Goal: Navigation & Orientation: Find specific page/section

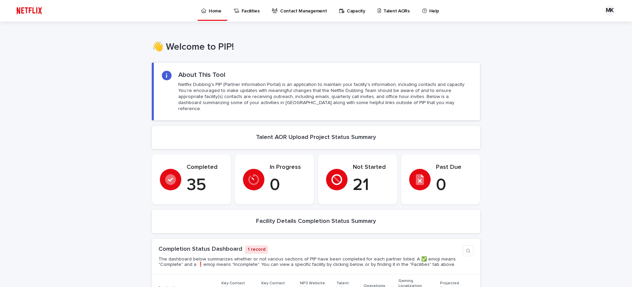
click at [282, 175] on p "0" at bounding box center [288, 185] width 36 height 20
click at [369, 175] on p "21" at bounding box center [371, 185] width 36 height 20
click at [383, 13] on p "Talent AORs" at bounding box center [396, 7] width 26 height 14
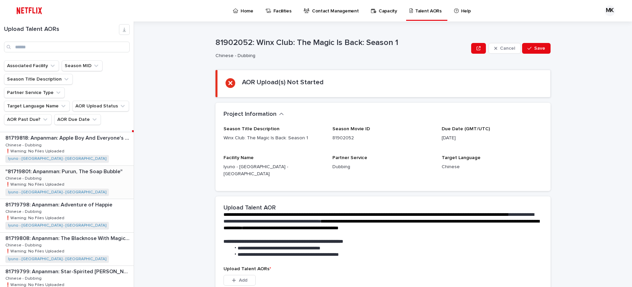
scroll to position [32, 0]
click at [105, 138] on div "81719818: Anpanman: Apple Boy And Everyone's Hope 81719818: Anpanman: Apple Boy…" at bounding box center [67, 147] width 134 height 33
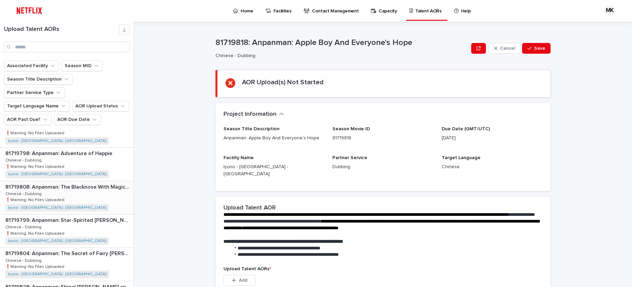
click at [96, 181] on div "81719808: Anpanman: The Blacknose With Magical Song 81719808: Anpanman: The Bla…" at bounding box center [67, 197] width 134 height 33
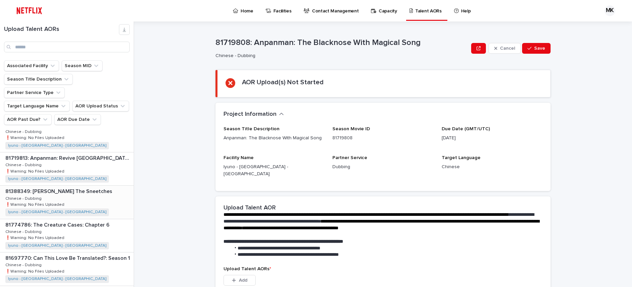
scroll to position [315, 0]
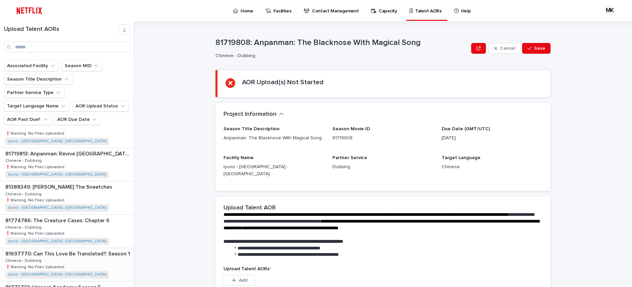
click at [80, 249] on p "81697770: Can This Love Be Translated?: Season 1" at bounding box center [68, 253] width 126 height 8
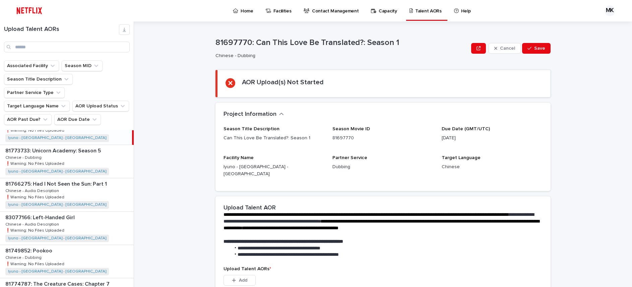
scroll to position [456, 0]
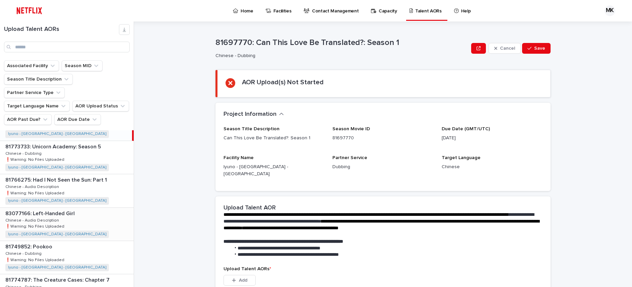
click at [95, 209] on div "83077166: Left-Handed Girl 83077166: Left-Handed Girl Chinese - Audio Descripti…" at bounding box center [67, 223] width 134 height 33
click at [90, 174] on div "81766275: Had I Not Seen the Sun: Part 1 81766275: Had I Not Seen the Sun: Part…" at bounding box center [67, 190] width 134 height 33
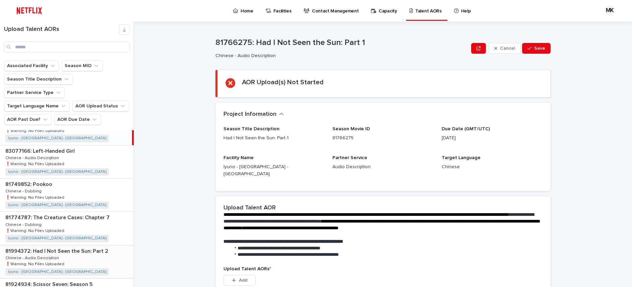
click at [83, 246] on div "81994372: Had I Not Seen the Sun: Part 2 81994372: Had I Not Seen the Sun: Part…" at bounding box center [67, 261] width 134 height 33
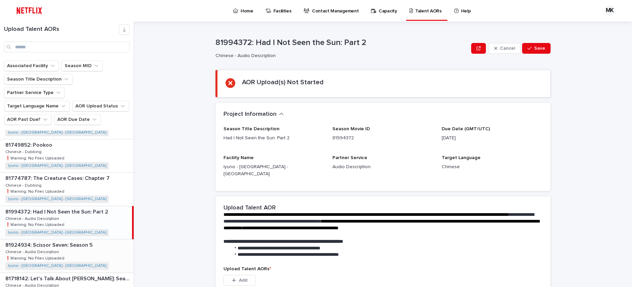
scroll to position [559, 0]
click at [80, 245] on div "81924934: Scissor Seven: Season 5 81924934: Scissor Seven: Season 5 Chinese - A…" at bounding box center [67, 253] width 134 height 33
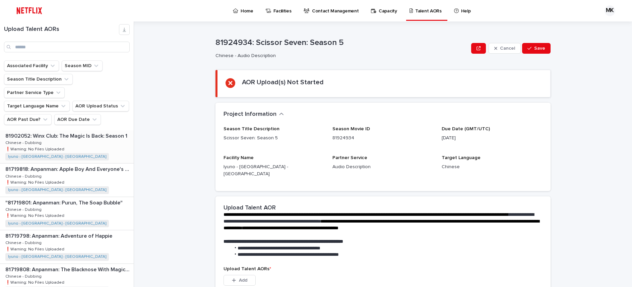
click at [117, 142] on div "81902052: Winx Club: The Magic Is Back: Season 1 81902052: Winx Club: The Magic…" at bounding box center [67, 146] width 134 height 33
click at [84, 165] on p "81719818: Anpanman: Apple Boy And Everyone's Hope" at bounding box center [68, 169] width 127 height 8
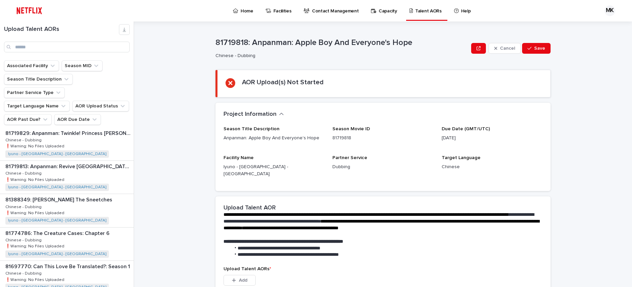
scroll to position [306, 0]
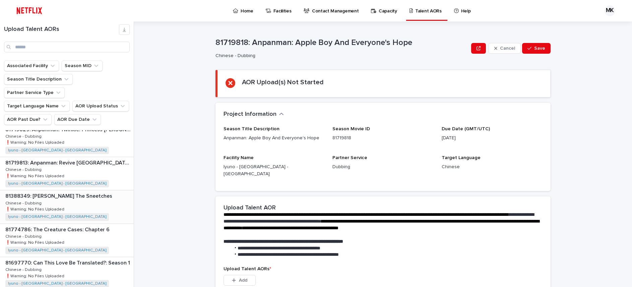
click at [88, 191] on div "81388349: [PERSON_NAME] The Sneetches 81388349: [PERSON_NAME] The Sneetches Chi…" at bounding box center [67, 206] width 134 height 33
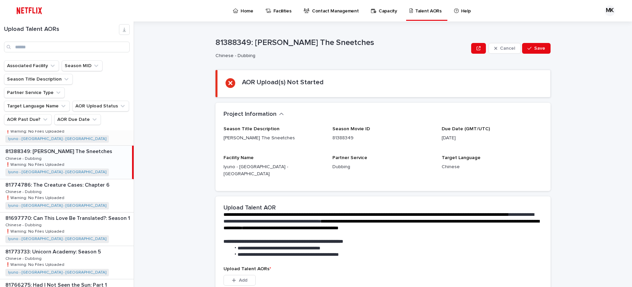
scroll to position [359, 0]
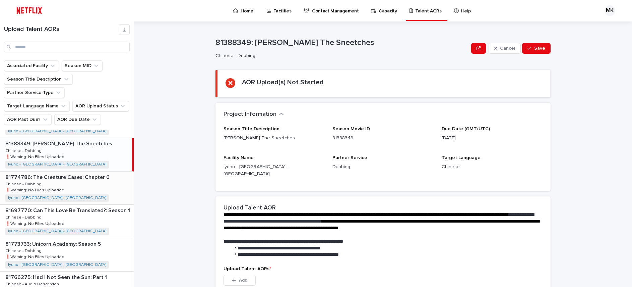
click at [99, 171] on div "81774786: The Creature Cases: Chapter 6 81774786: The Creature Cases: Chapter 6…" at bounding box center [67, 187] width 134 height 33
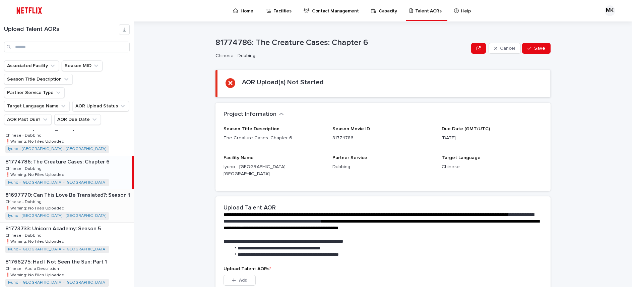
scroll to position [378, 0]
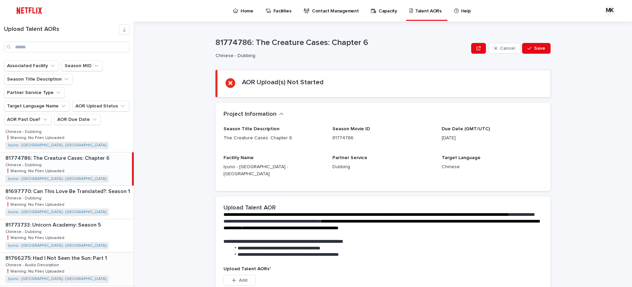
click at [79, 252] on div "81766275: Had I Not Seen the Sun: Part 1 81766275: Had I Not Seen the Sun: Part…" at bounding box center [67, 268] width 134 height 33
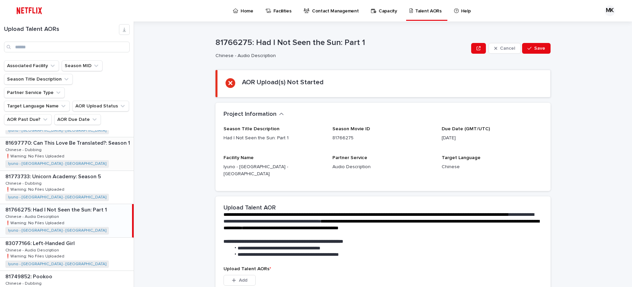
scroll to position [445, 0]
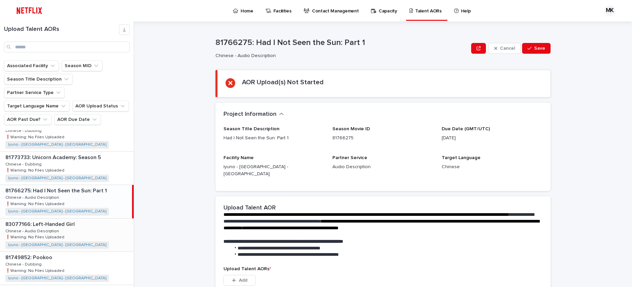
click at [92, 232] on div "83077166: Left-Handed Girl 83077166: Left-Handed Girl Chinese - Audio Descripti…" at bounding box center [67, 234] width 134 height 33
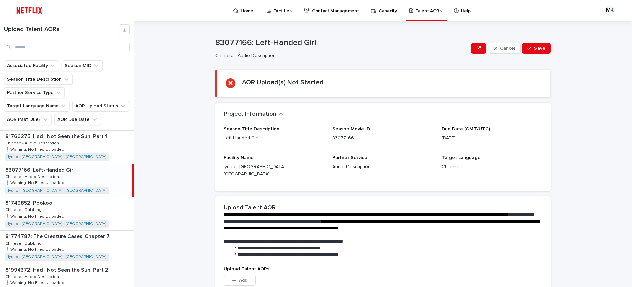
scroll to position [503, 0]
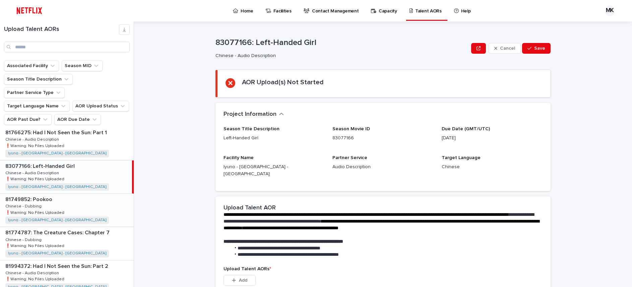
click at [89, 196] on div "81749852: Pookoo 81749852: Pookoo Chinese - Dubbing Chinese - Dubbing ❗️Warning…" at bounding box center [67, 209] width 134 height 33
click at [87, 261] on p "81994372: Had I Not Seen the Sun: Part 2" at bounding box center [57, 265] width 104 height 8
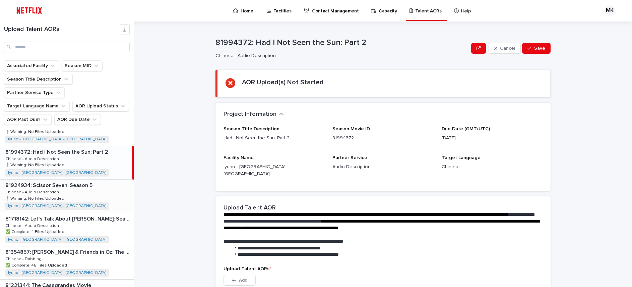
click at [101, 179] on div "81924934: Scissor Seven: Season 5 81924934: Scissor Seven: Season 5 Chinese - A…" at bounding box center [67, 195] width 134 height 33
